Goal: Find specific page/section: Find specific page/section

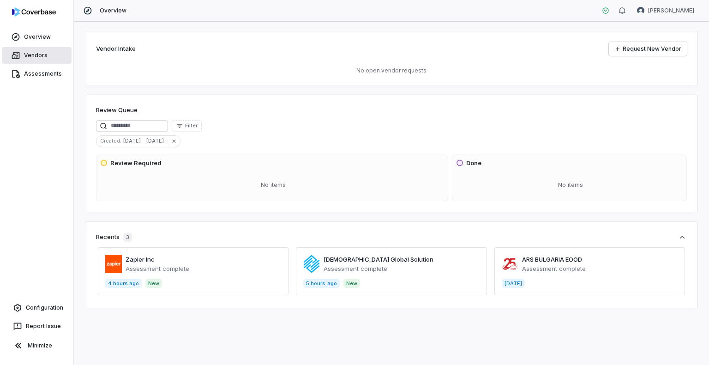
click at [30, 54] on link "Vendors" at bounding box center [37, 55] width 70 height 17
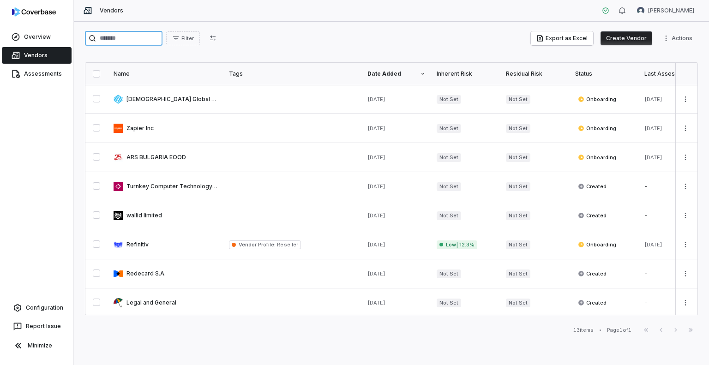
click at [120, 36] on input "search" at bounding box center [124, 38] width 78 height 15
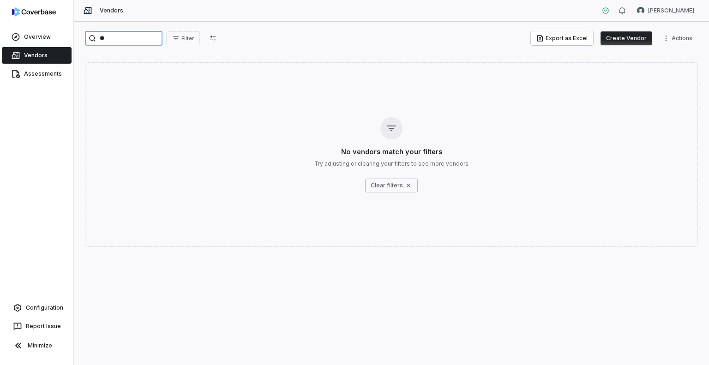
type input "*"
